Goal: Transaction & Acquisition: Purchase product/service

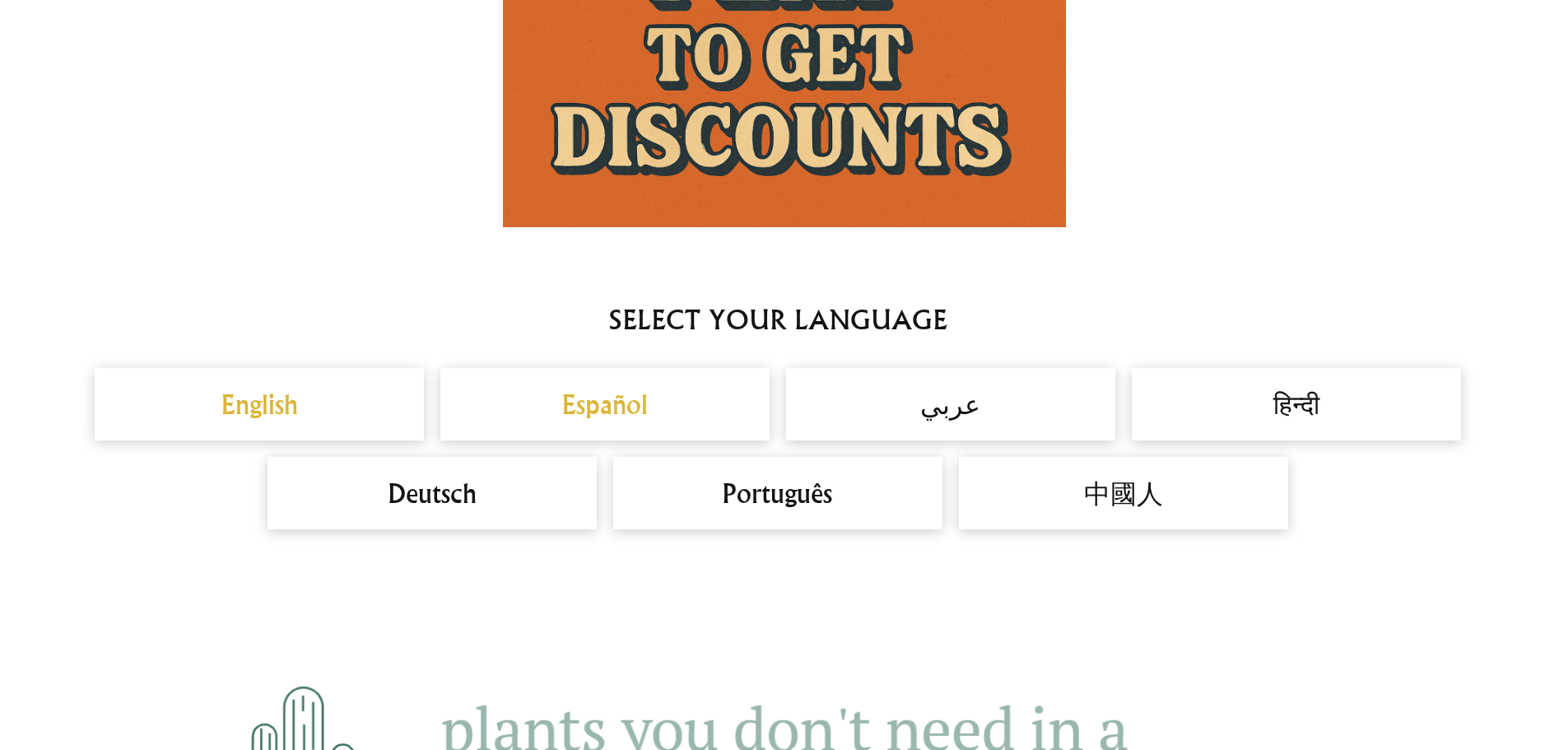
scroll to position [1708, 0]
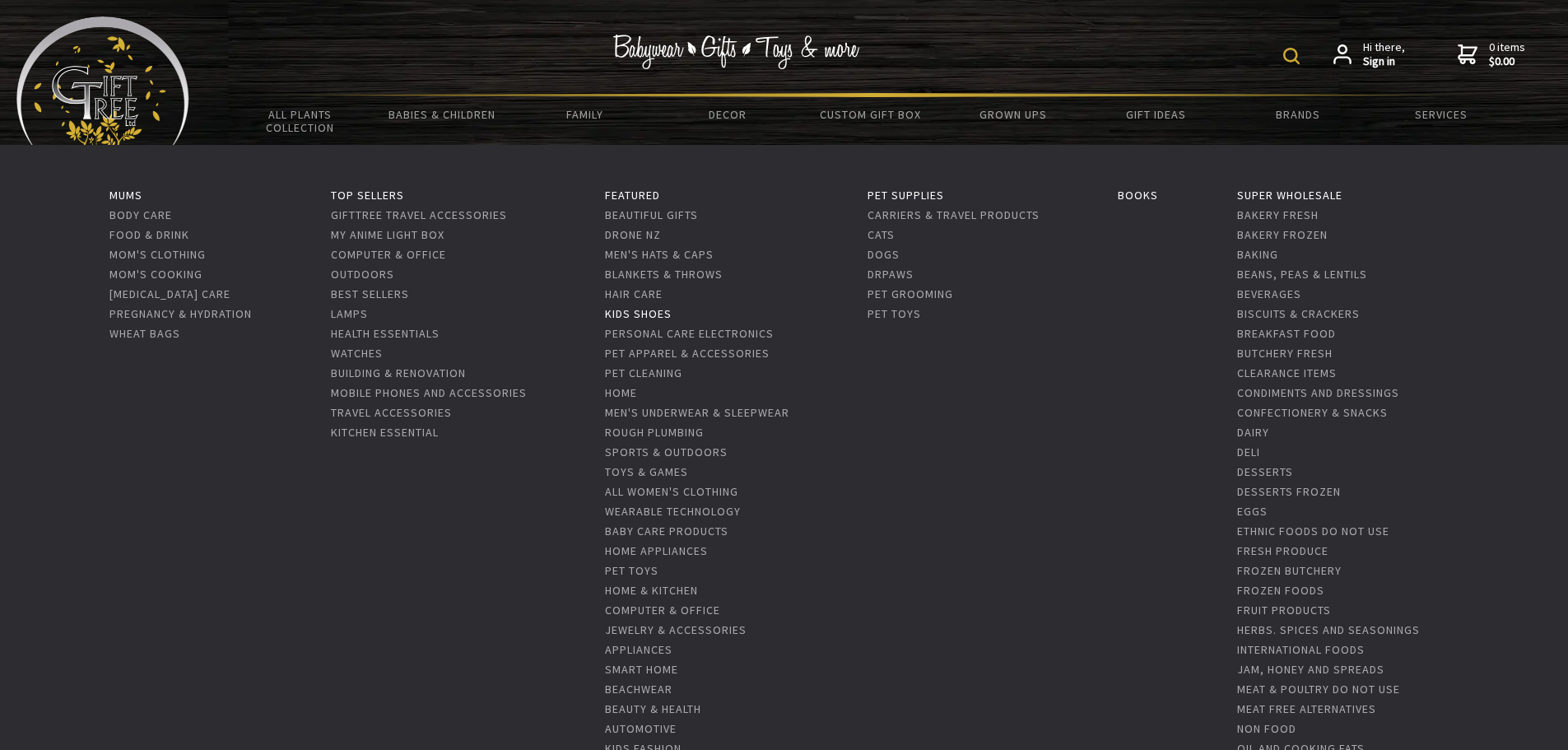
click at [654, 318] on link "Kids Shoes" at bounding box center [638, 313] width 67 height 15
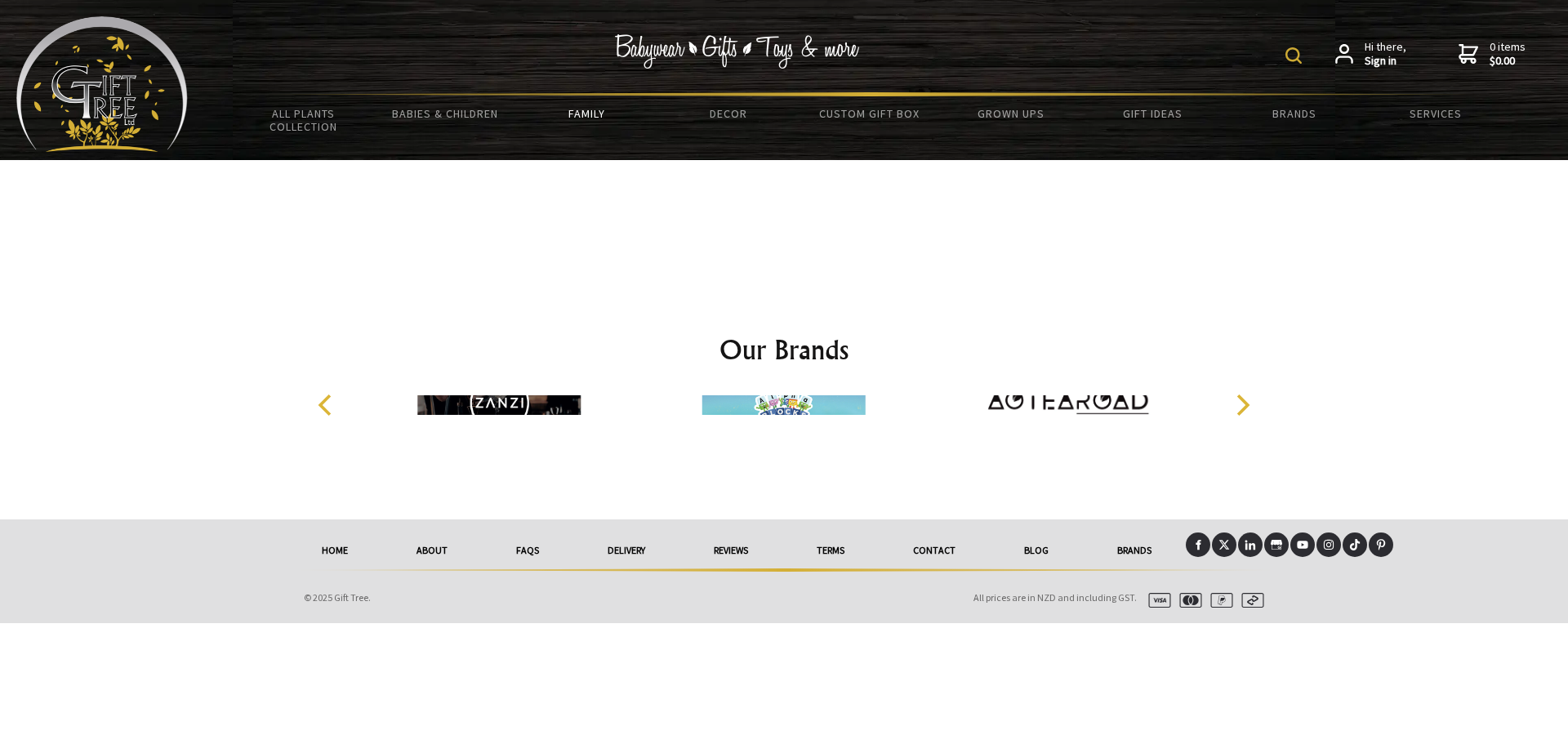
click at [1058, 462] on div "Our Brands" at bounding box center [784, 391] width 1019 height 255
click at [1070, 400] on img at bounding box center [1068, 402] width 163 height 122
